Goal: Transaction & Acquisition: Download file/media

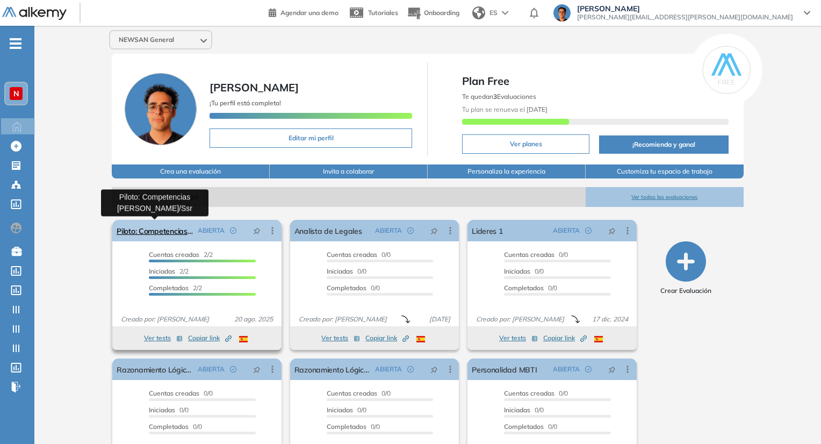
click at [161, 233] on link "Piloto: Competencias [PERSON_NAME]/Ssr" at bounding box center [155, 230] width 76 height 21
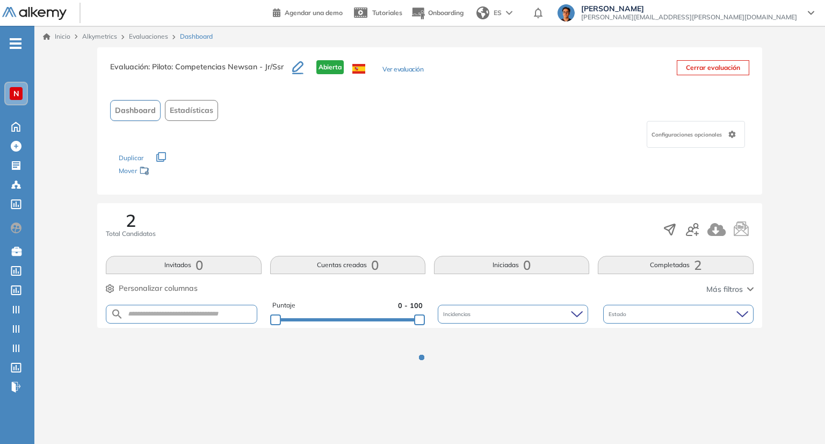
click at [675, 261] on button "Completadas 2" at bounding box center [675, 265] width 155 height 18
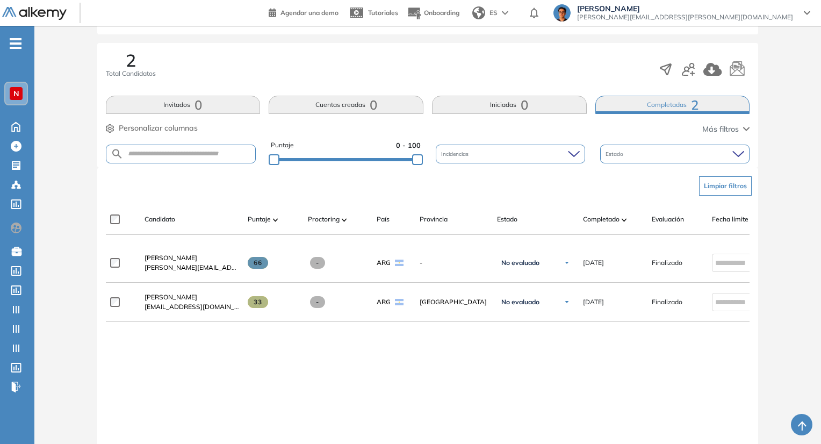
scroll to position [161, 0]
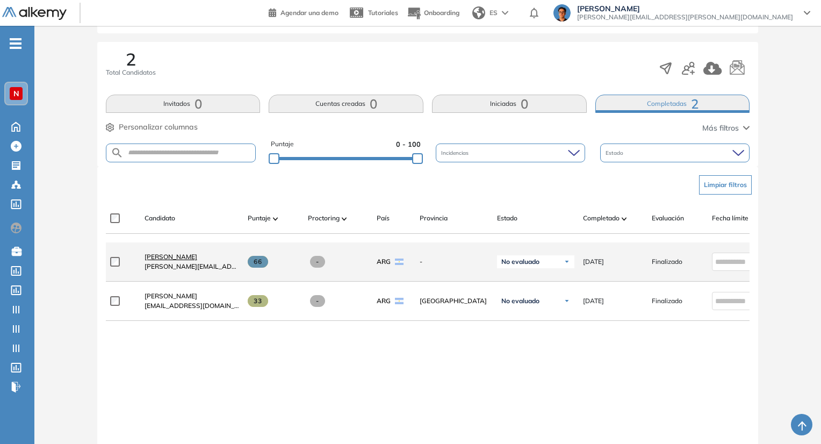
click at [197, 261] on span "[PERSON_NAME]" at bounding box center [171, 257] width 53 height 8
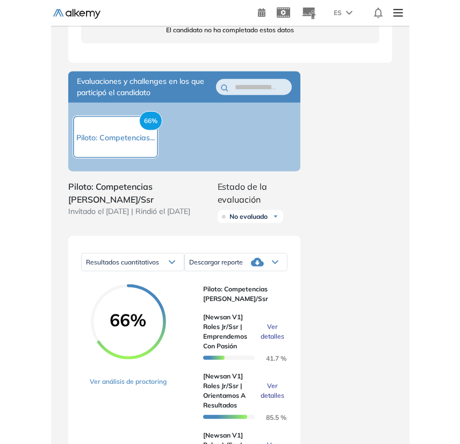
scroll to position [484, 0]
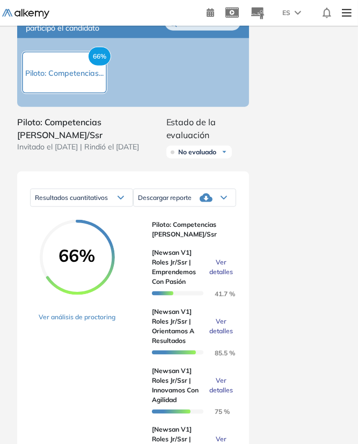
click at [221, 207] on div "Descargar reporte" at bounding box center [185, 197] width 102 height 21
click at [197, 244] on li "Descargar informe resumido" at bounding box center [179, 238] width 80 height 11
click at [188, 208] on div "Descargar reporte" at bounding box center [185, 197] width 102 height 21
click at [195, 244] on li "Descargar informe resumido" at bounding box center [179, 238] width 80 height 11
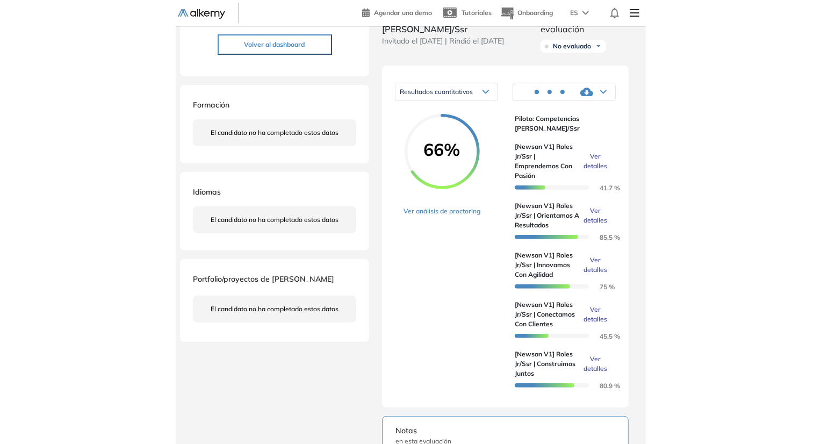
scroll to position [0, 0]
